Goal: Use online tool/utility: Utilize a website feature to perform a specific function

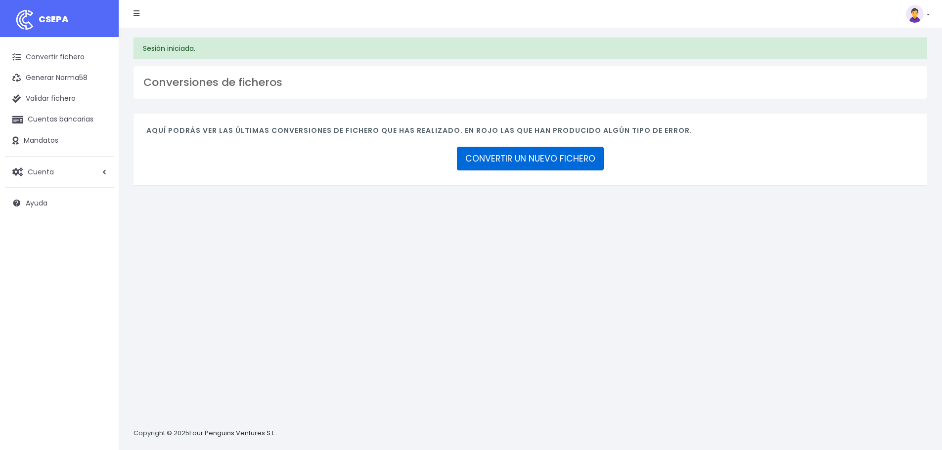
click at [506, 158] on link "CONVERTIR UN NUEVO FICHERO" at bounding box center [530, 159] width 147 height 24
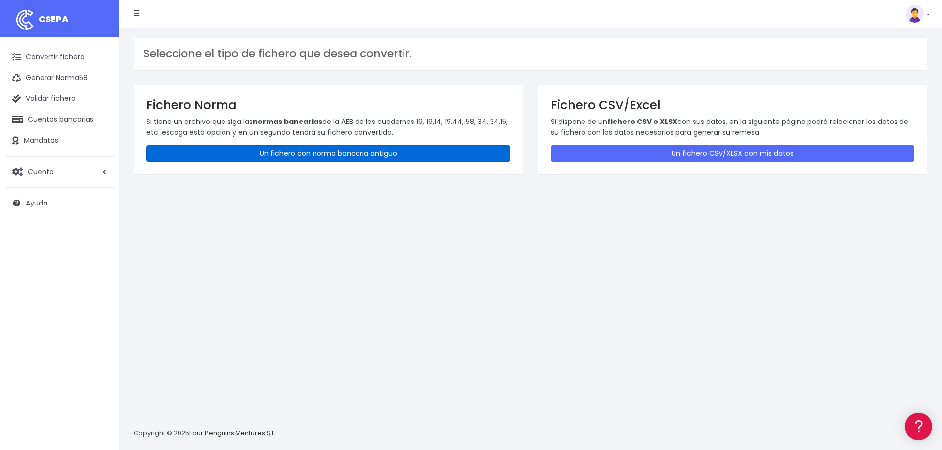
click at [368, 148] on link "Un fichero con norma bancaria antiguo" at bounding box center [328, 153] width 364 height 16
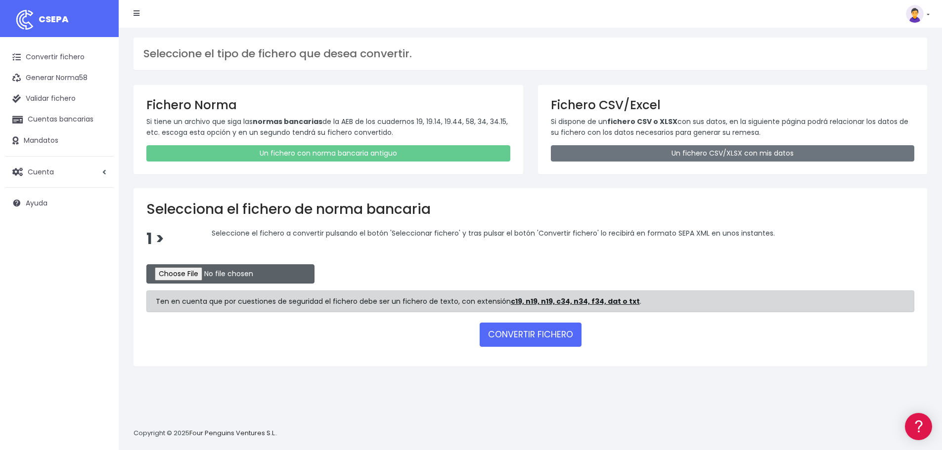
click at [182, 275] on input "file" at bounding box center [230, 273] width 168 height 19
type input "C:\fakepath\REM 2321.TXT"
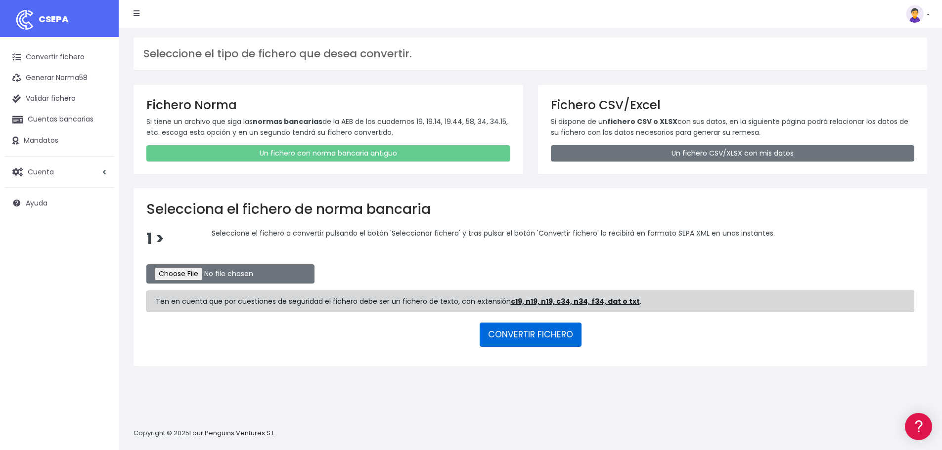
click at [525, 338] on button "CONVERTIR FICHERO" at bounding box center [531, 335] width 102 height 24
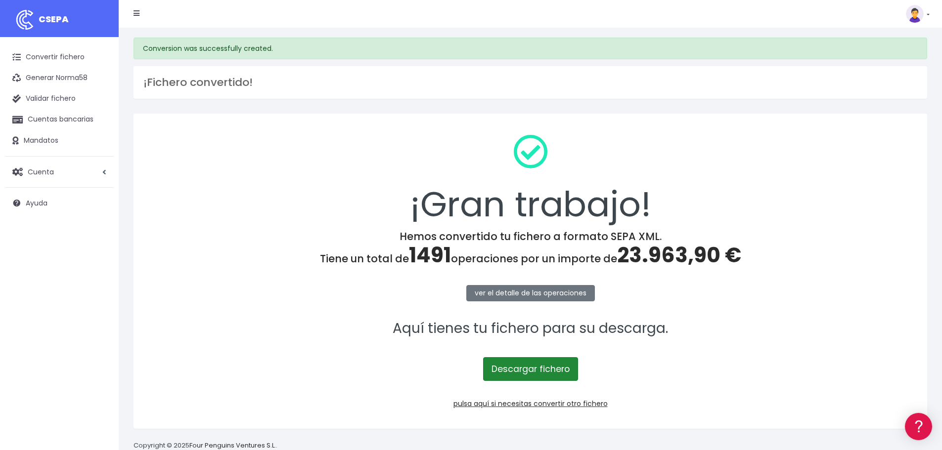
click at [547, 369] on link "Descargar fichero" at bounding box center [530, 369] width 95 height 24
click at [500, 401] on link "pulsa aquí si necesitas convertir otro fichero" at bounding box center [530, 404] width 154 height 10
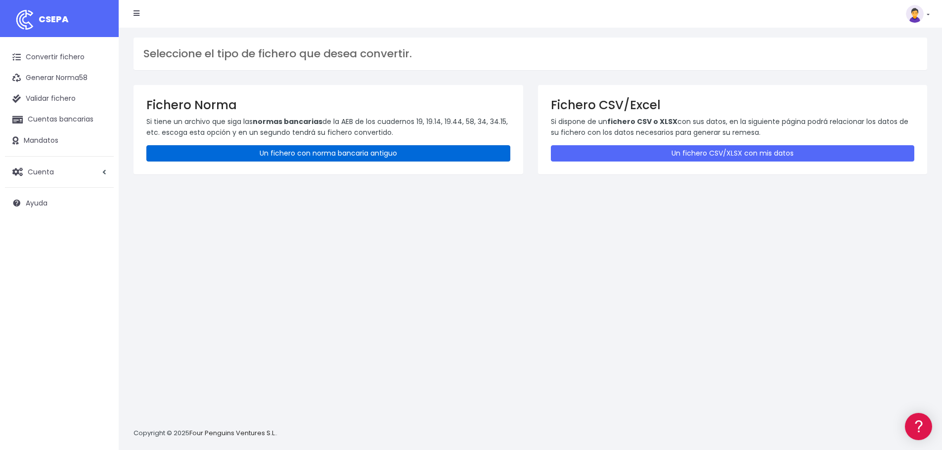
click at [307, 150] on link "Un fichero con norma bancaria antiguo" at bounding box center [328, 153] width 364 height 16
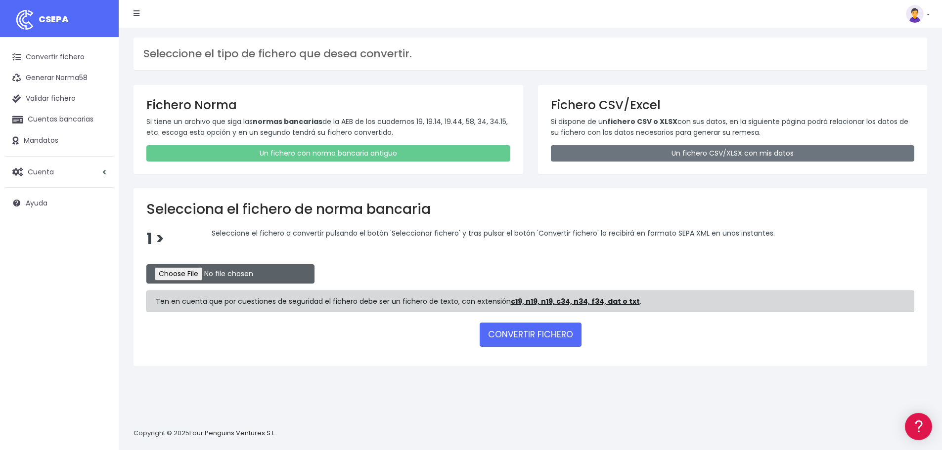
click at [178, 274] on input "file" at bounding box center [230, 273] width 168 height 19
type input "C:\fakepath\REM 2322.TXT"
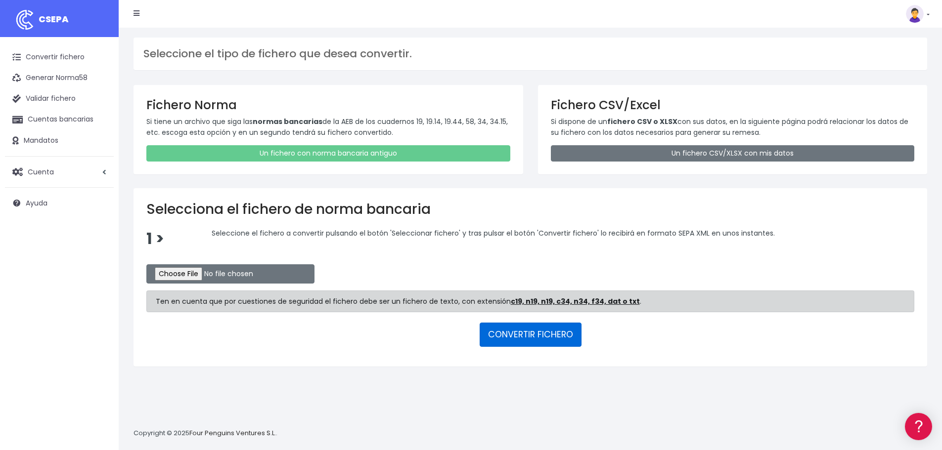
click at [530, 338] on button "CONVERTIR FICHERO" at bounding box center [531, 335] width 102 height 24
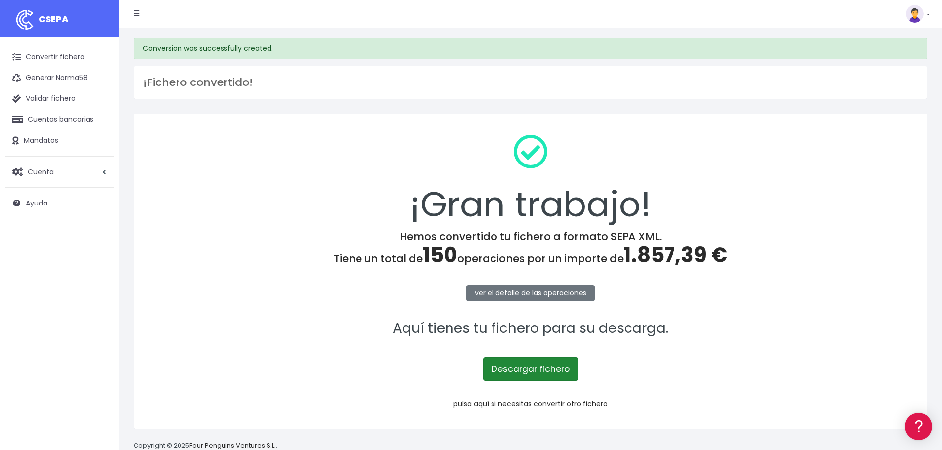
click at [526, 370] on link "Descargar fichero" at bounding box center [530, 369] width 95 height 24
click at [785, 137] on div "¡Gran trabajo!" at bounding box center [530, 179] width 768 height 104
click at [515, 401] on link "pulsa aquí si necesitas convertir otro fichero" at bounding box center [530, 404] width 154 height 10
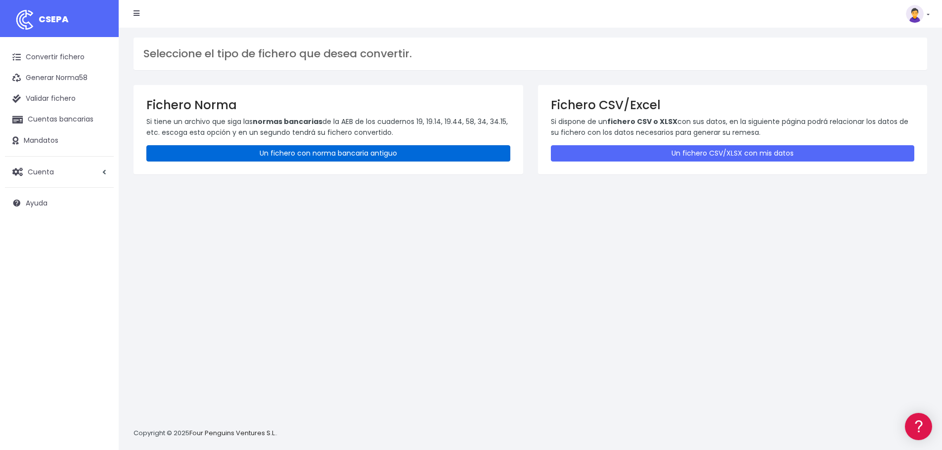
click at [340, 155] on link "Un fichero con norma bancaria antiguo" at bounding box center [328, 153] width 364 height 16
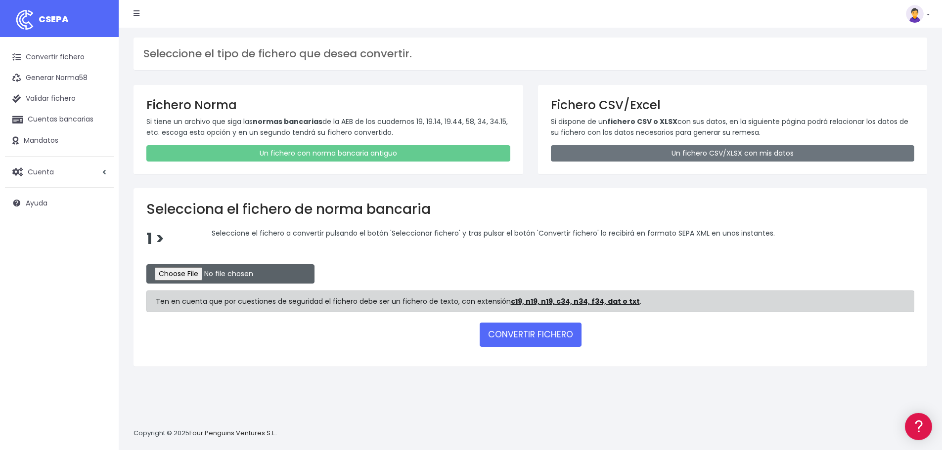
click at [210, 277] on input "file" at bounding box center [230, 273] width 168 height 19
type input "C:\fakepath\REM 2323.TXT"
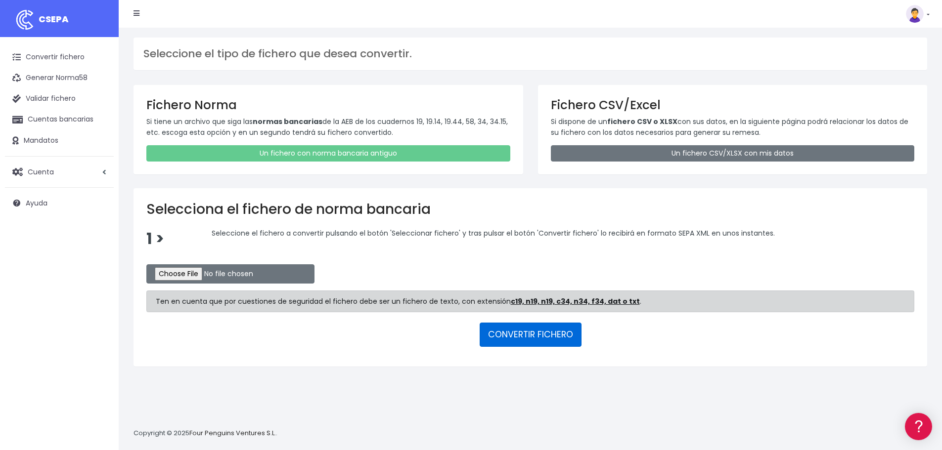
click at [525, 331] on button "CONVERTIR FICHERO" at bounding box center [531, 335] width 102 height 24
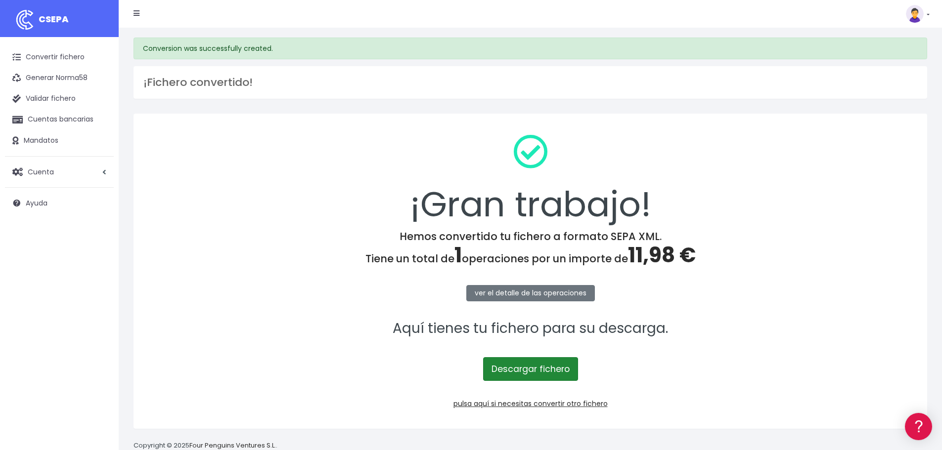
click at [546, 364] on link "Descargar fichero" at bounding box center [530, 369] width 95 height 24
click at [543, 404] on link "pulsa aquí si necesitas convertir otro fichero" at bounding box center [530, 404] width 154 height 10
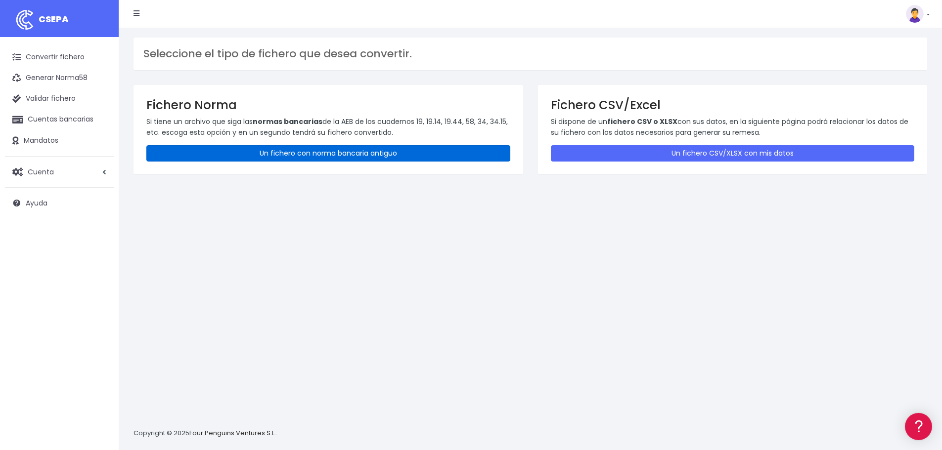
click at [401, 150] on link "Un fichero con norma bancaria antiguo" at bounding box center [328, 153] width 364 height 16
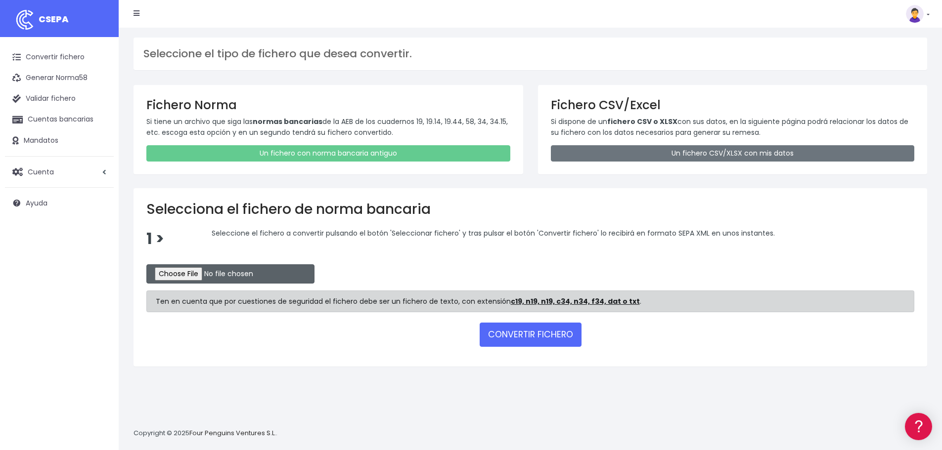
click at [206, 279] on input "file" at bounding box center [230, 273] width 168 height 19
type input "C:\fakepath\REM 2324.TXT"
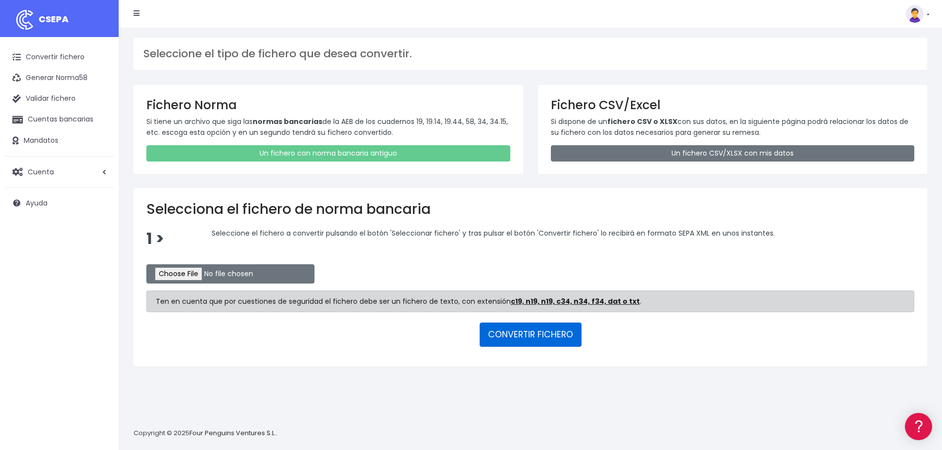
click at [549, 335] on button "CONVERTIR FICHERO" at bounding box center [531, 335] width 102 height 24
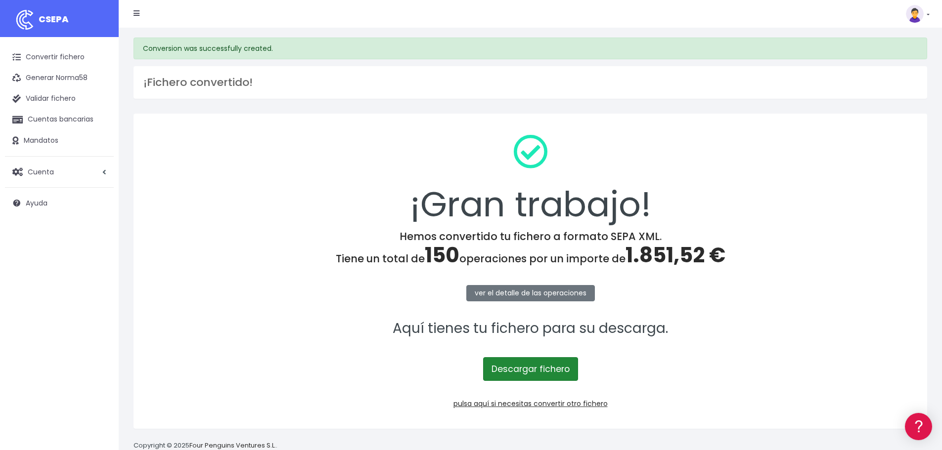
click at [537, 369] on link "Descargar fichero" at bounding box center [530, 369] width 95 height 24
click at [569, 403] on link "pulsa aquí si necesitas convertir otro fichero" at bounding box center [530, 404] width 154 height 10
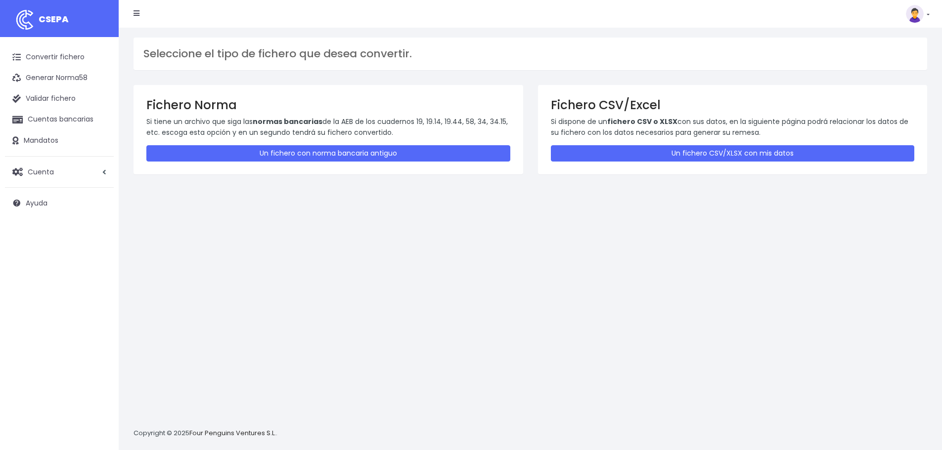
click at [247, 153] on link "Un fichero con norma bancaria antiguo" at bounding box center [328, 153] width 364 height 16
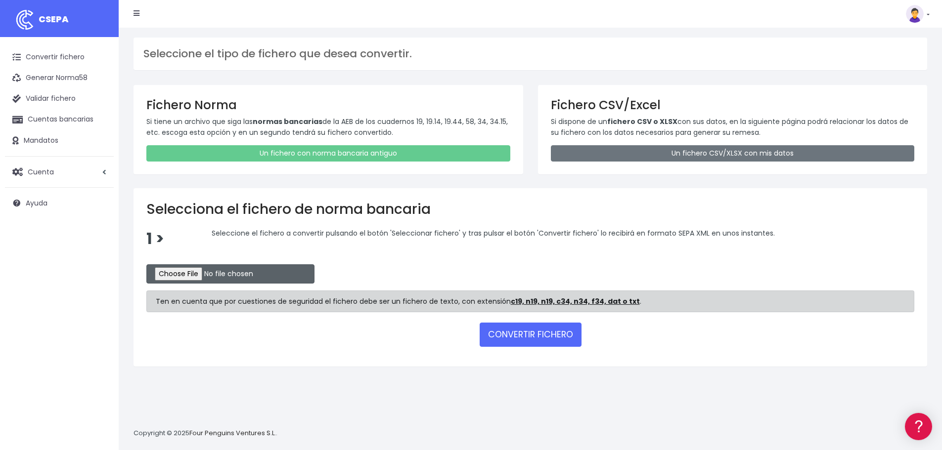
click at [197, 277] on input "file" at bounding box center [230, 273] width 168 height 19
type input "C:\fakepath\REM 2325.TXT"
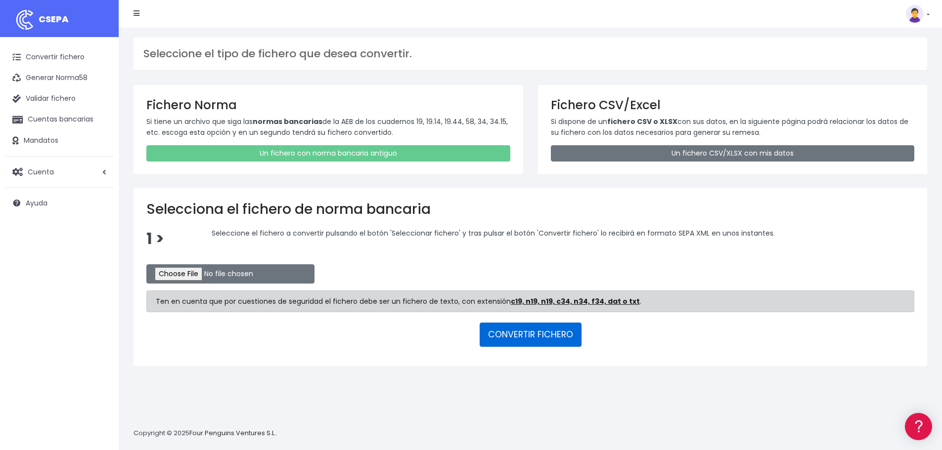
click at [523, 335] on button "CONVERTIR FICHERO" at bounding box center [531, 335] width 102 height 24
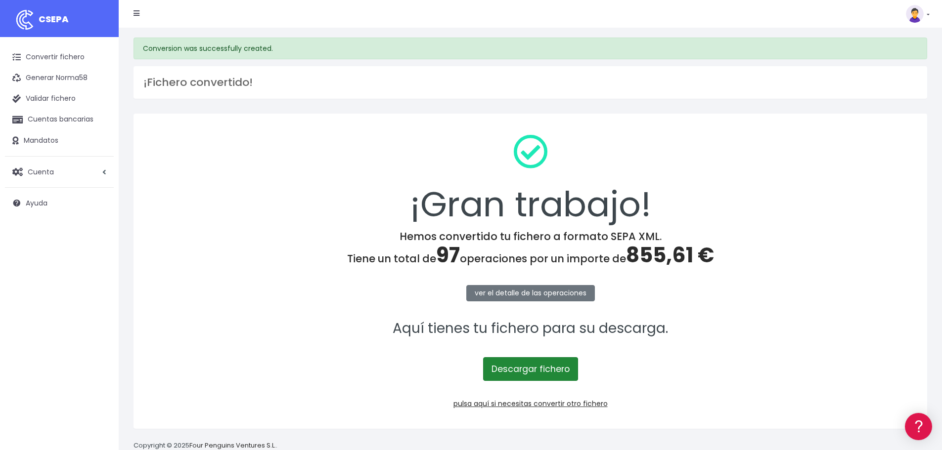
click at [534, 372] on link "Descargar fichero" at bounding box center [530, 369] width 95 height 24
click at [524, 400] on link "pulsa aquí si necesitas convertir otro fichero" at bounding box center [530, 404] width 154 height 10
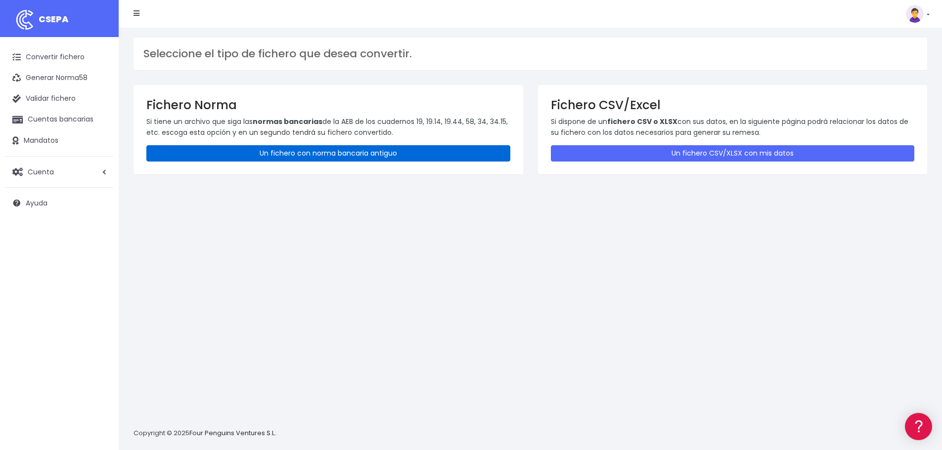
click at [263, 150] on link "Un fichero con norma bancaria antiguo" at bounding box center [328, 153] width 364 height 16
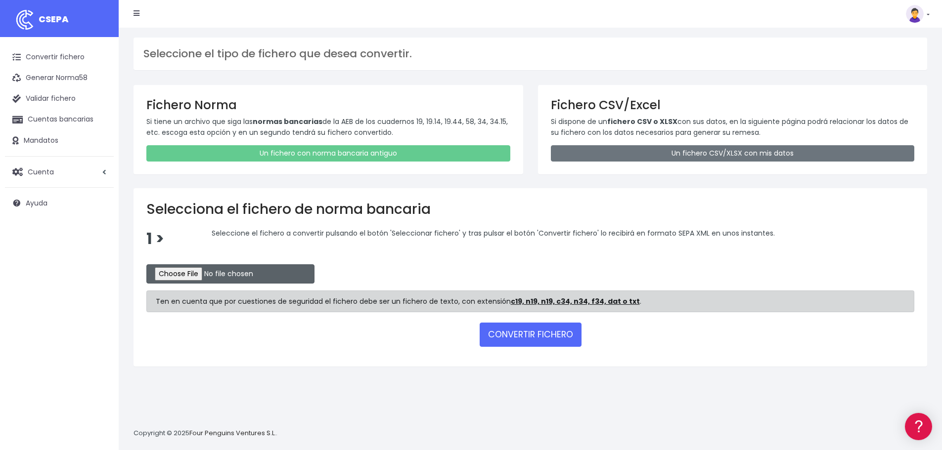
click at [202, 271] on input "file" at bounding box center [230, 273] width 168 height 19
type input "C:\fakepath\REM 2326.TXT"
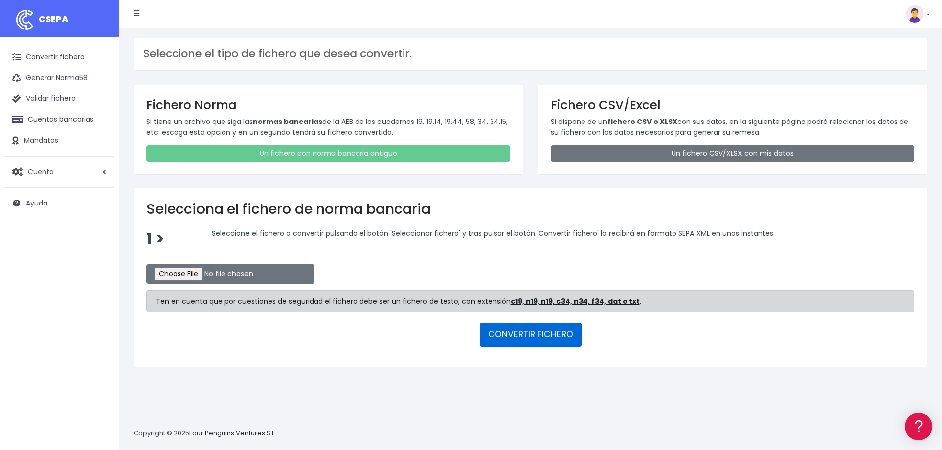
click at [538, 338] on button "CONVERTIR FICHERO" at bounding box center [531, 335] width 102 height 24
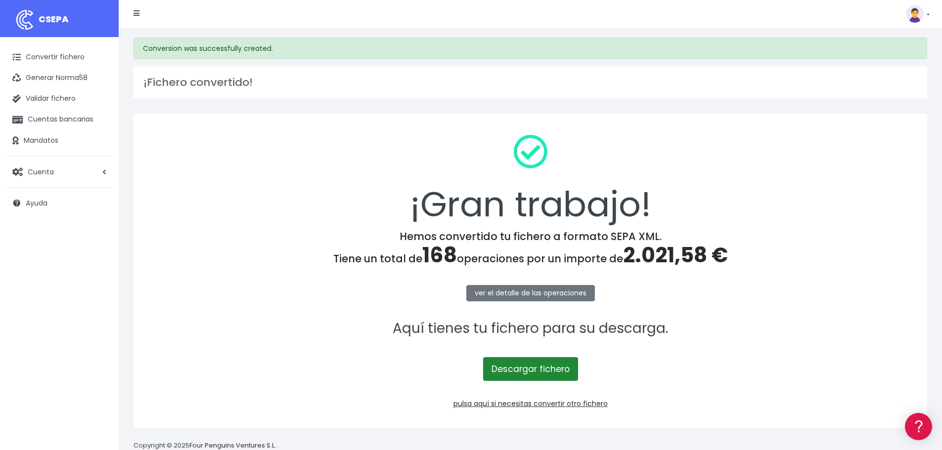
click at [519, 372] on link "Descargar fichero" at bounding box center [530, 369] width 95 height 24
